Goal: Find specific page/section: Find specific page/section

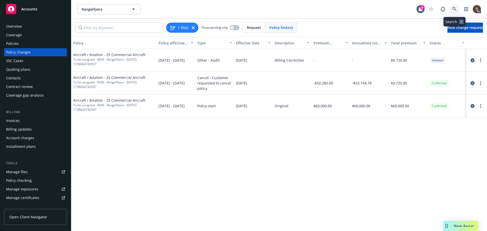
click at [453, 10] on icon at bounding box center [454, 9] width 5 height 5
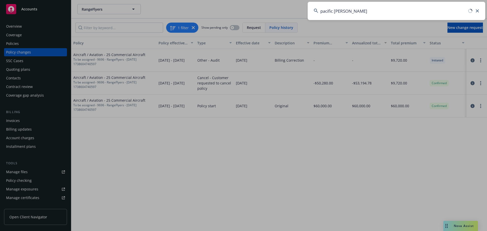
type input "pacific valley"
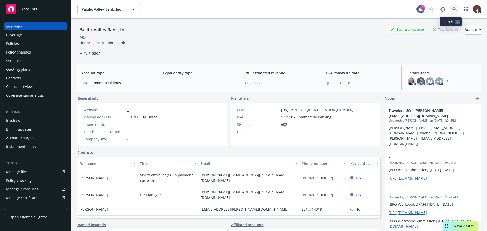
click at [451, 12] on link at bounding box center [454, 9] width 10 height 10
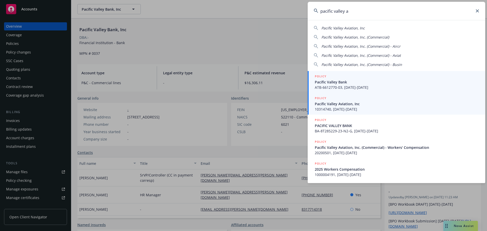
type input "pacific valley a"
click at [348, 107] on span "10314740, [DATE]-[DATE]" at bounding box center [397, 108] width 164 height 5
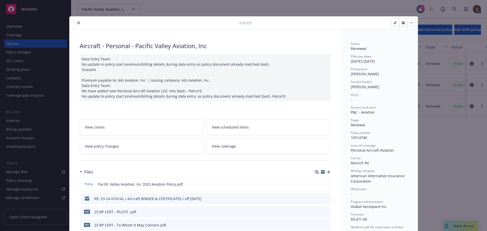
click at [76, 22] on button "close" at bounding box center [79, 23] width 6 height 6
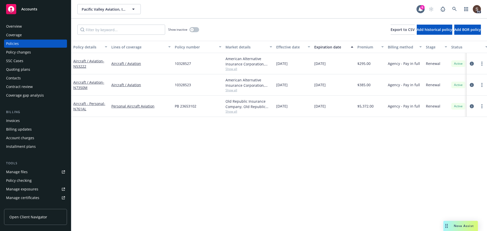
click at [10, 25] on div "Overview" at bounding box center [14, 26] width 16 height 8
